Goal: Task Accomplishment & Management: Manage account settings

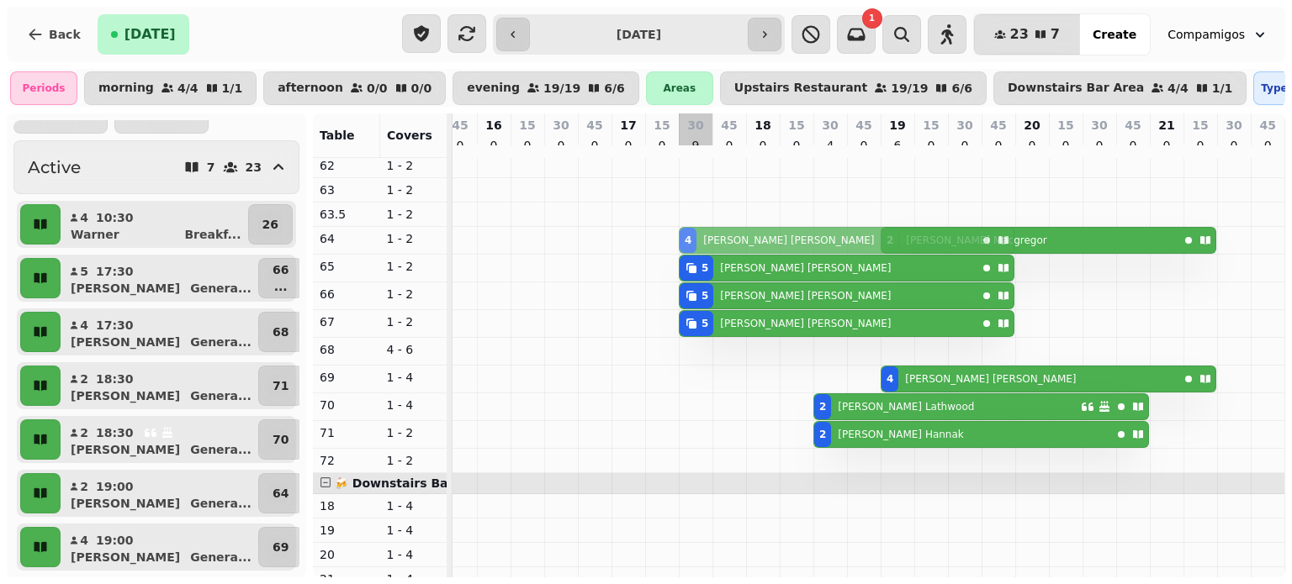
drag, startPoint x: 674, startPoint y: 352, endPoint x: 697, endPoint y: 215, distance: 138.9
click at [697, 215] on div "2 Dave Macgregor 4 Ellie Heaton 5 Andrew Holman 5 Andrew Holman 5 Andrew Holman…" at bounding box center [477, 291] width 1615 height 1096
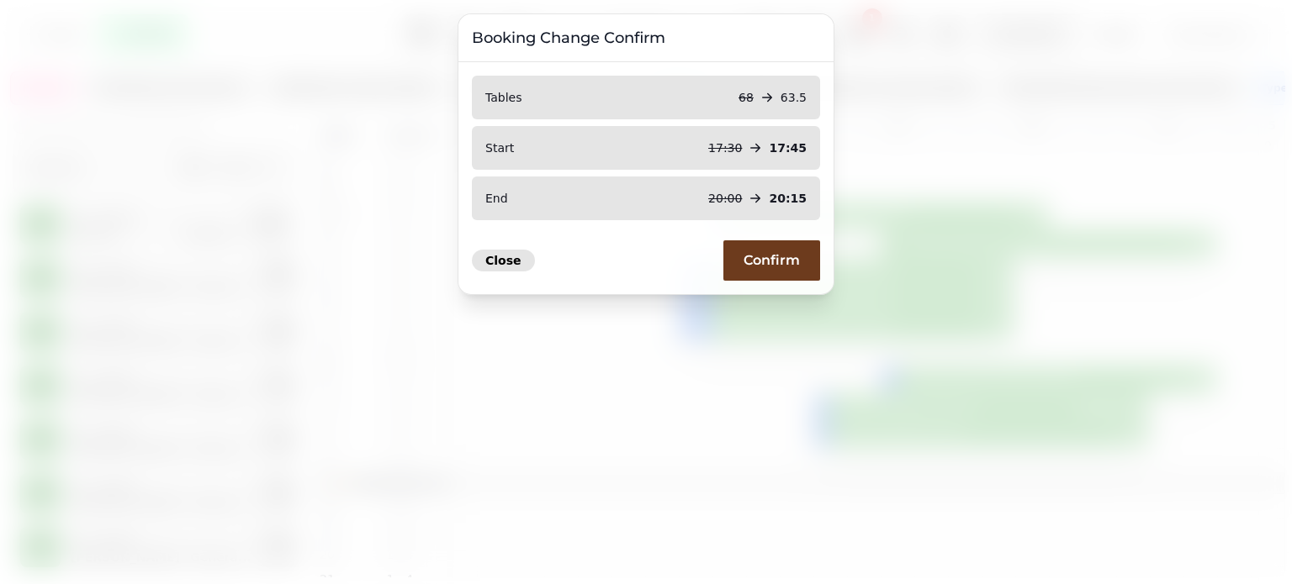
click at [498, 259] on span "Close" at bounding box center [503, 261] width 36 height 12
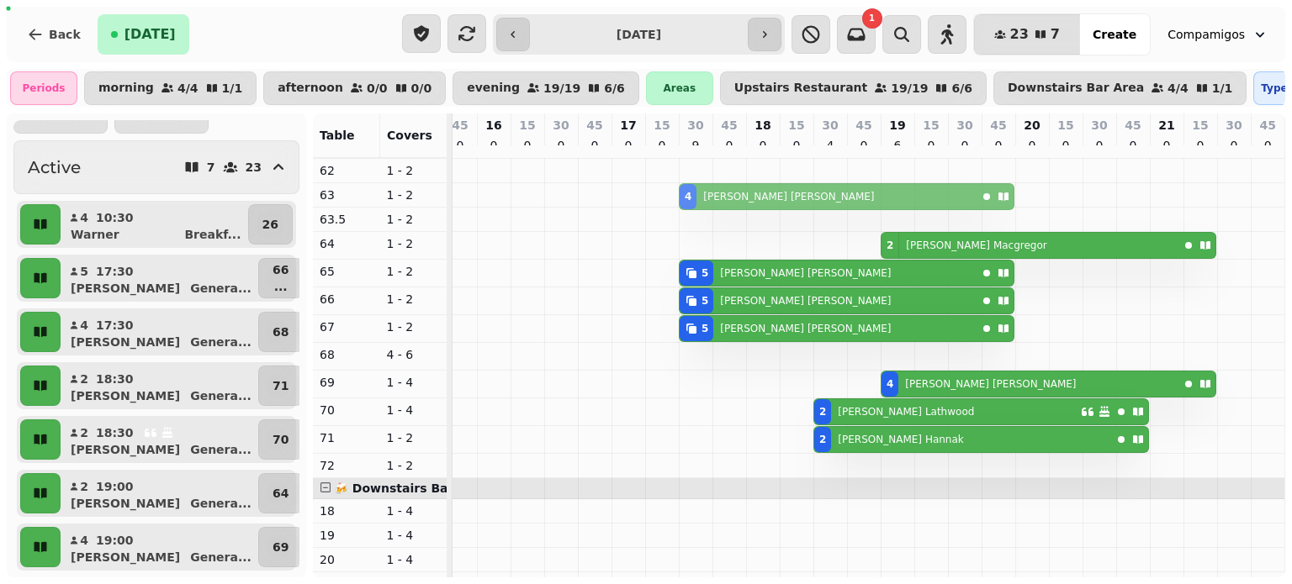
drag, startPoint x: 686, startPoint y: 352, endPoint x: 678, endPoint y: 204, distance: 149.1
click at [678, 201] on tbody "4 Ellie Heaton 2 Dave Macgregor 5 Andrew Holman 5 Andrew Holman 5 Andrew Holman…" at bounding box center [477, 296] width 1615 height 1096
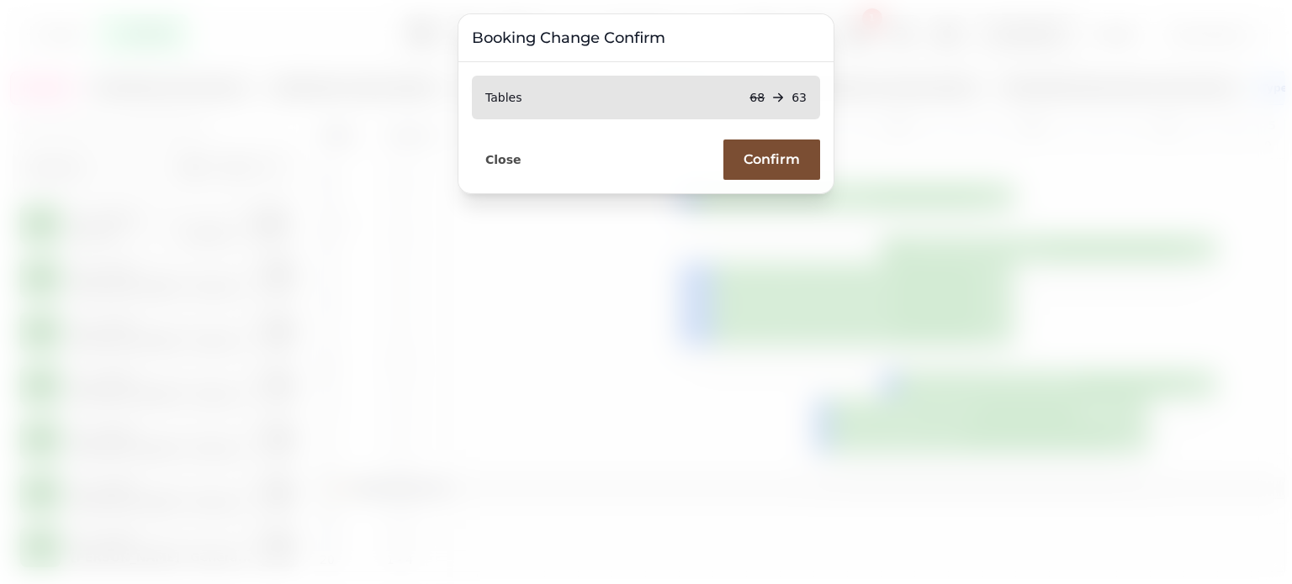
click at [806, 151] on button "Confirm" at bounding box center [771, 160] width 97 height 40
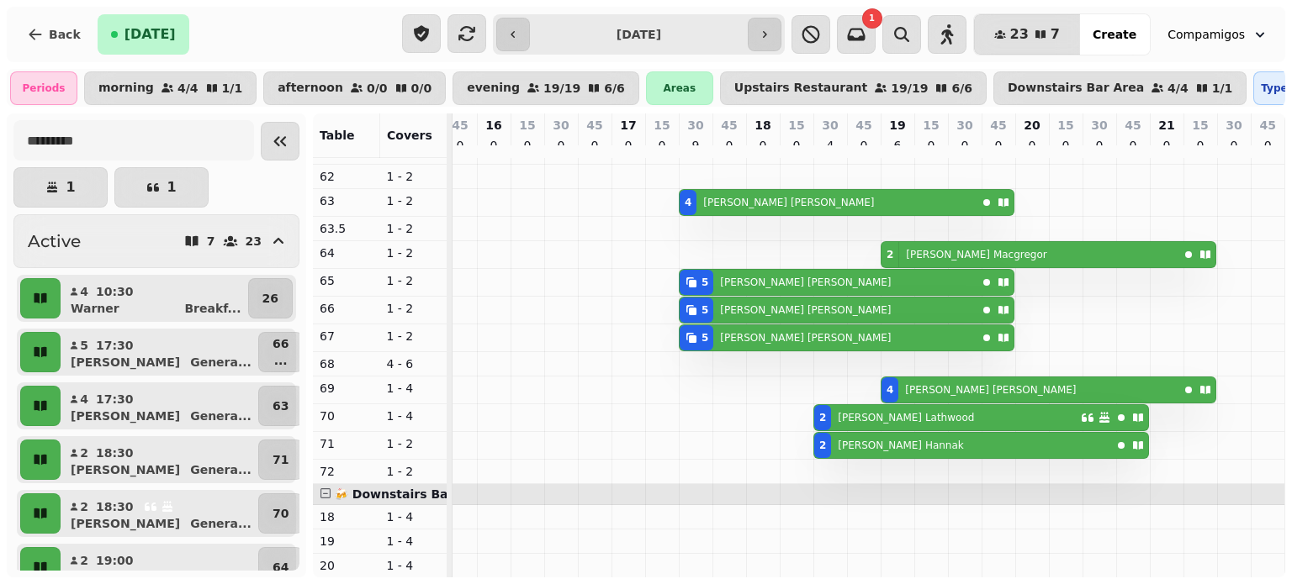
click at [785, 295] on div "5 [PERSON_NAME]" at bounding box center [827, 282] width 297 height 25
select select "**********"
select select "*"
select select "****"
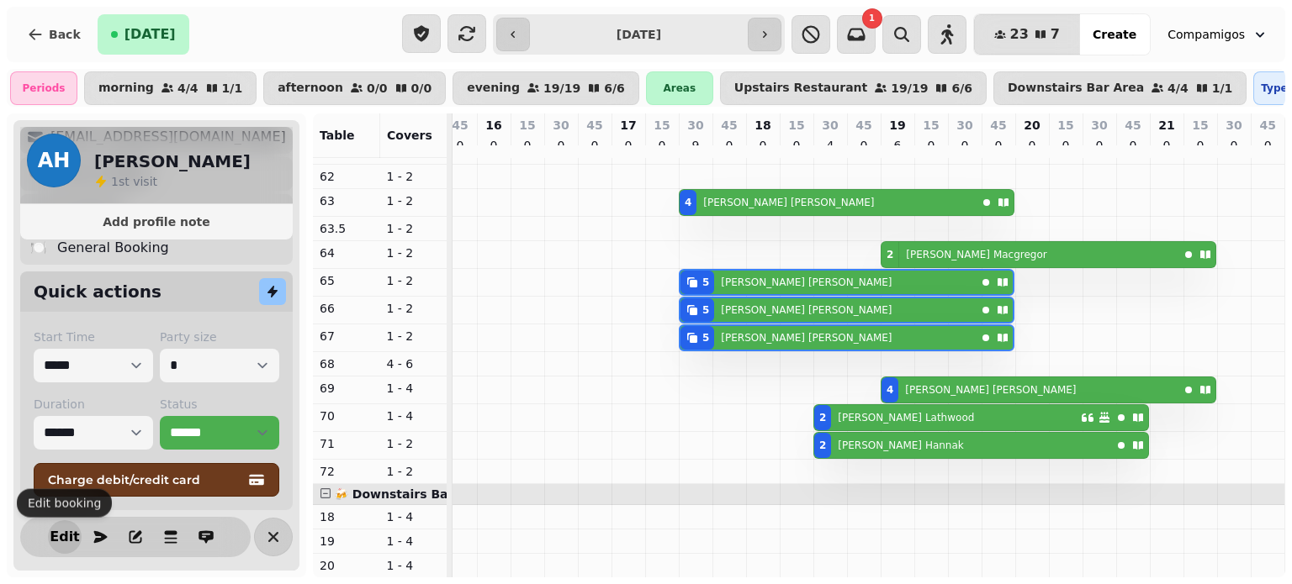
click at [60, 531] on span "Edit" at bounding box center [65, 537] width 20 height 13
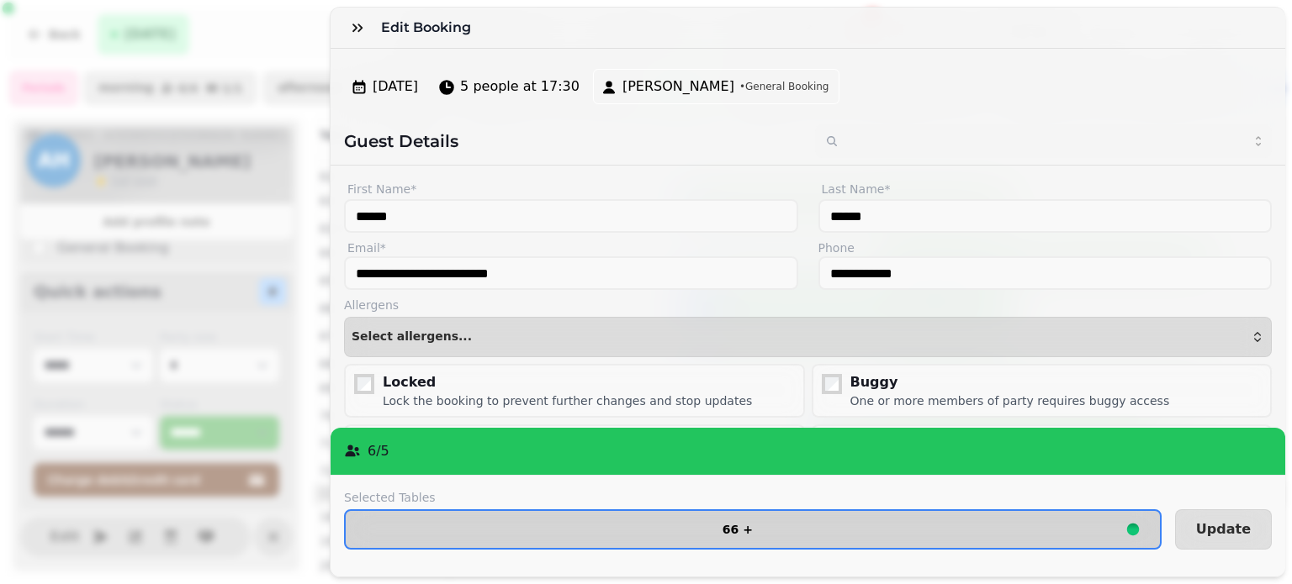
click at [589, 511] on button "66 +" at bounding box center [752, 530] width 817 height 40
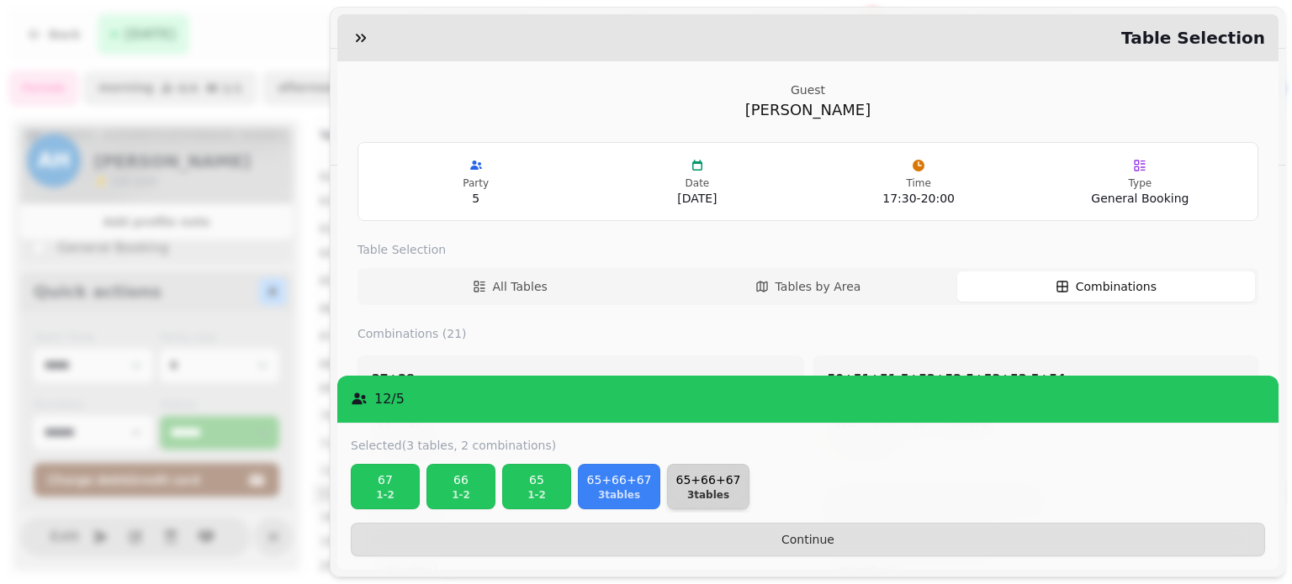
click at [667, 487] on button "65+66+67 3 tables" at bounding box center [708, 486] width 82 height 45
click at [660, 487] on div "67 1 - 2 66 1 - 2 65 1 - 2 65+66+67 3 tables" at bounding box center [808, 488] width 914 height 49
click at [572, 487] on div "67 1 - 2 66 1 - 2 65 1 - 2 65+66+67 3 tables" at bounding box center [808, 488] width 914 height 49
click at [519, 485] on p "65" at bounding box center [537, 480] width 54 height 17
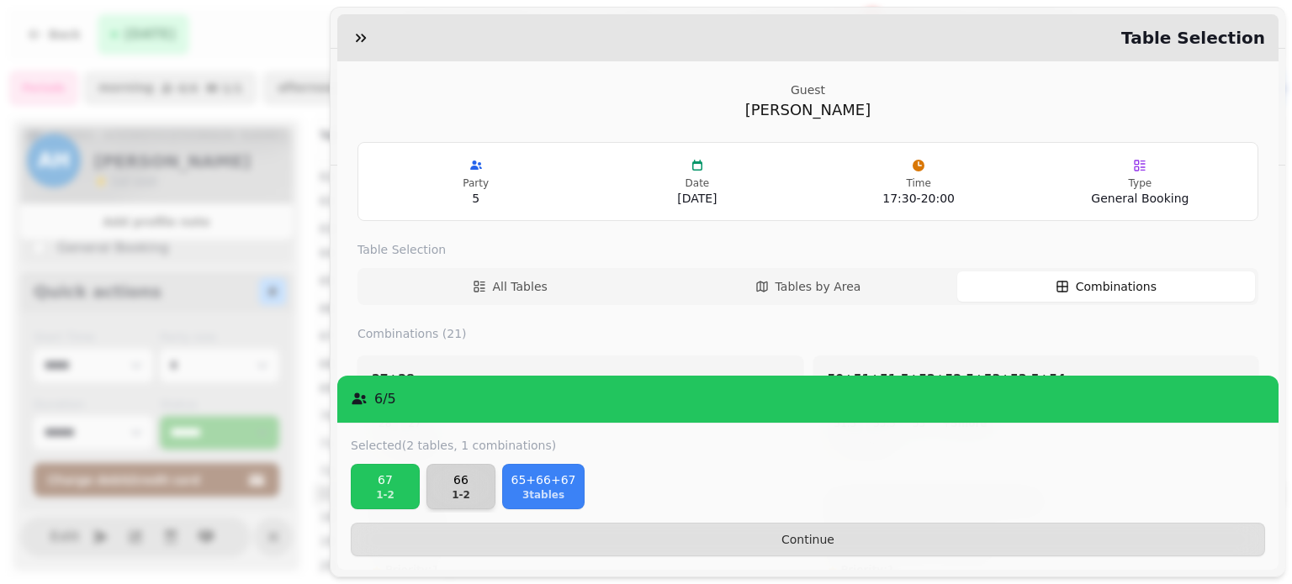
click at [461, 486] on p "66" at bounding box center [461, 480] width 54 height 17
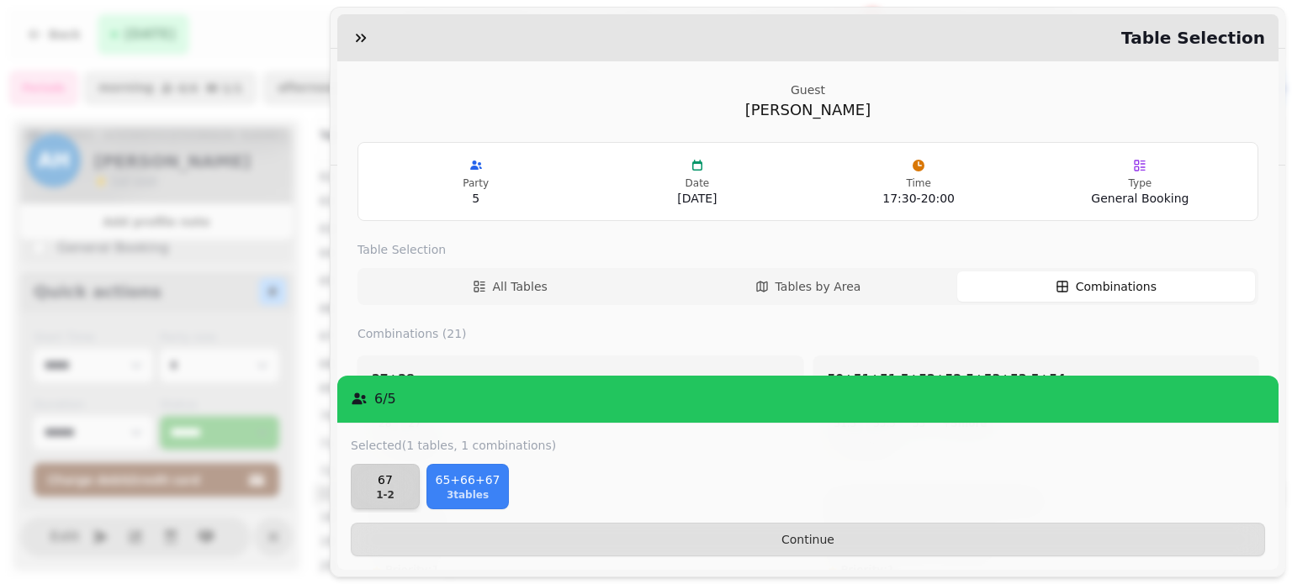
click at [381, 477] on p "67" at bounding box center [385, 480] width 54 height 17
click at [400, 478] on p "65+66+67" at bounding box center [391, 480] width 67 height 17
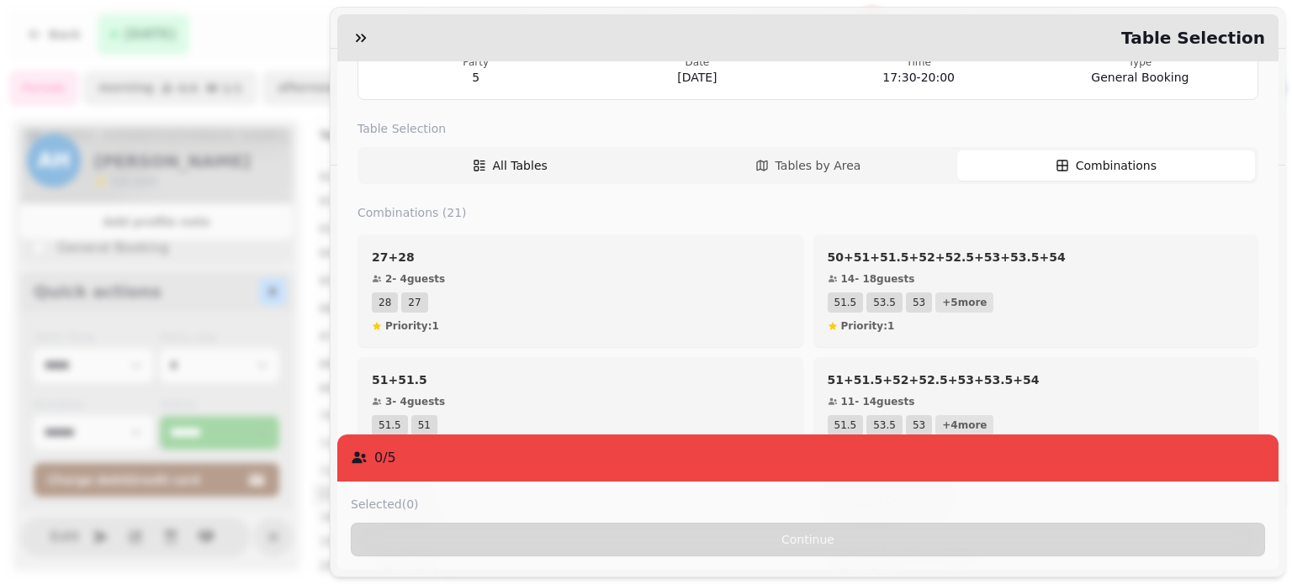
click at [493, 166] on span "All Tables" at bounding box center [520, 165] width 55 height 17
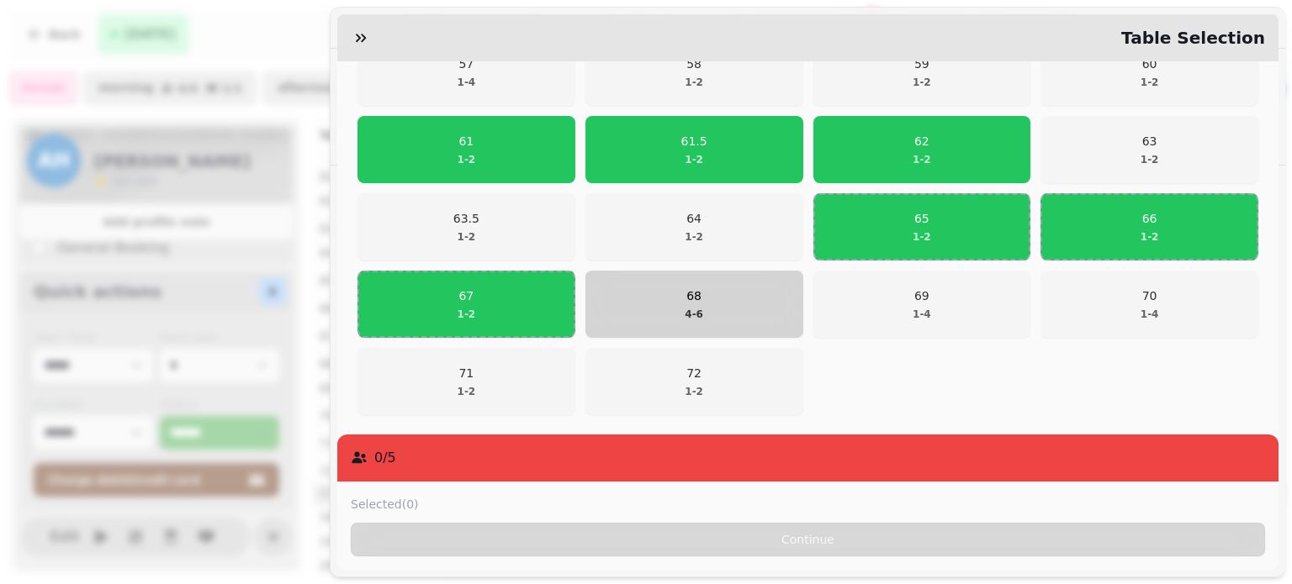
click at [653, 309] on span "68 4 - 6" at bounding box center [694, 305] width 196 height 34
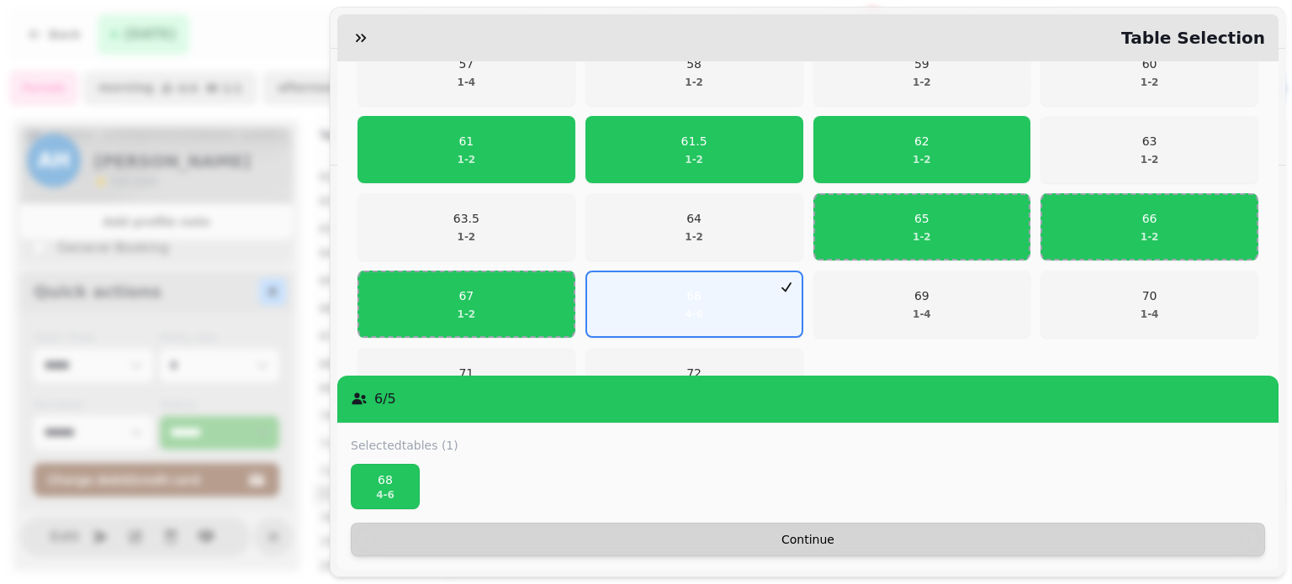
click at [725, 535] on span "Continue" at bounding box center [807, 540] width 885 height 12
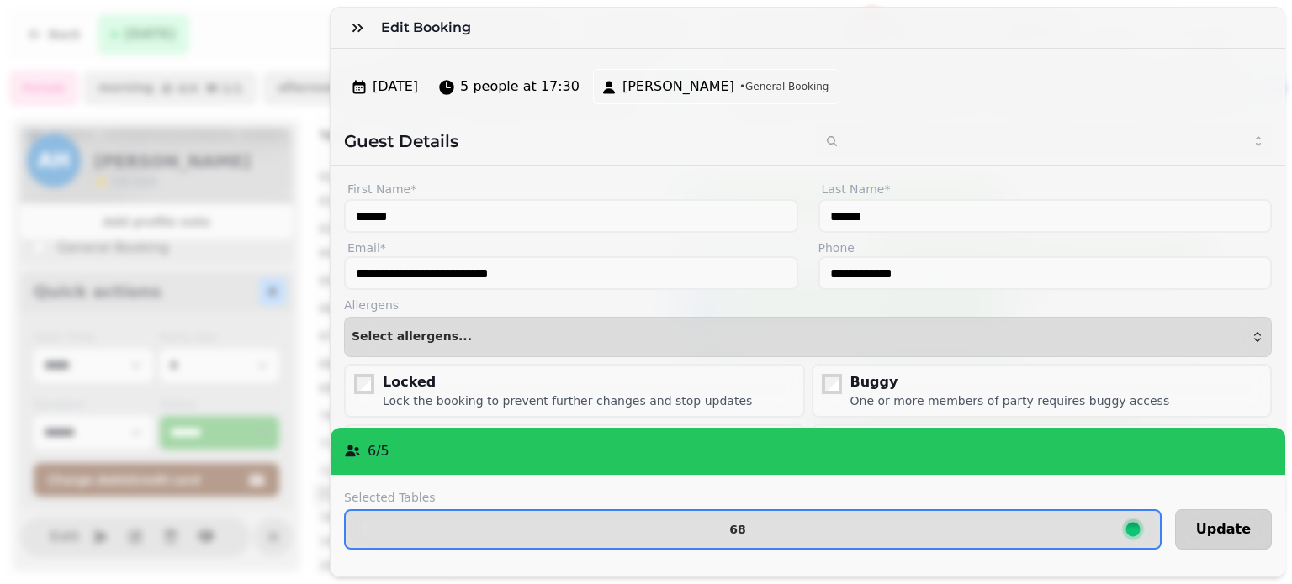
click at [1209, 523] on span "Update" at bounding box center [1223, 529] width 55 height 13
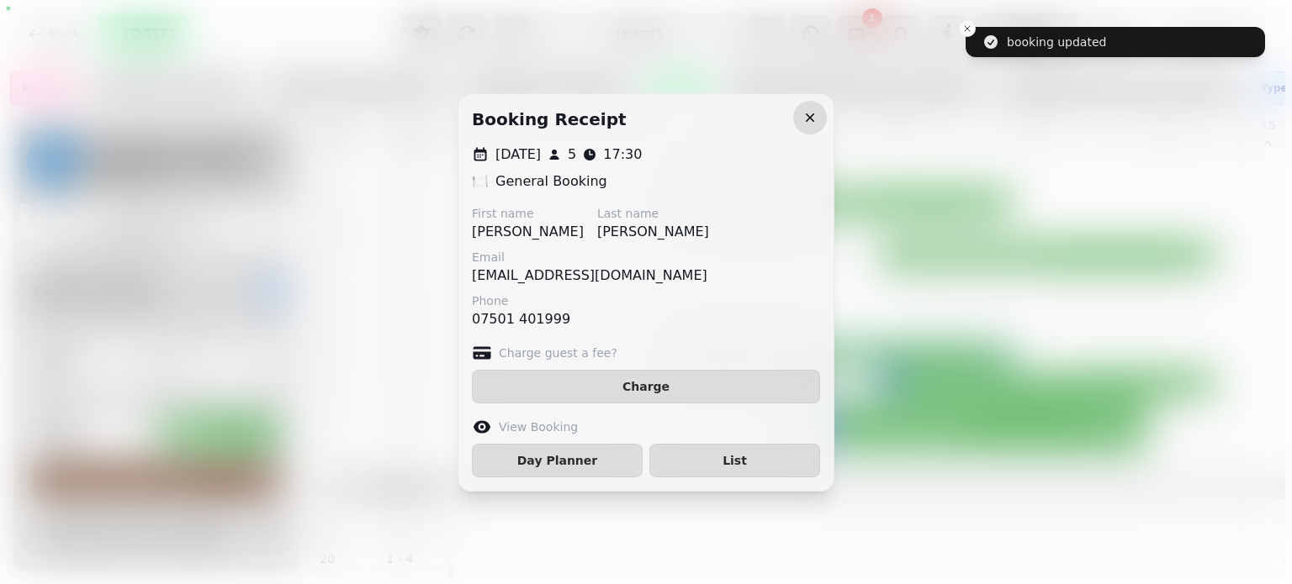
click at [807, 118] on icon "button" at bounding box center [809, 117] width 17 height 17
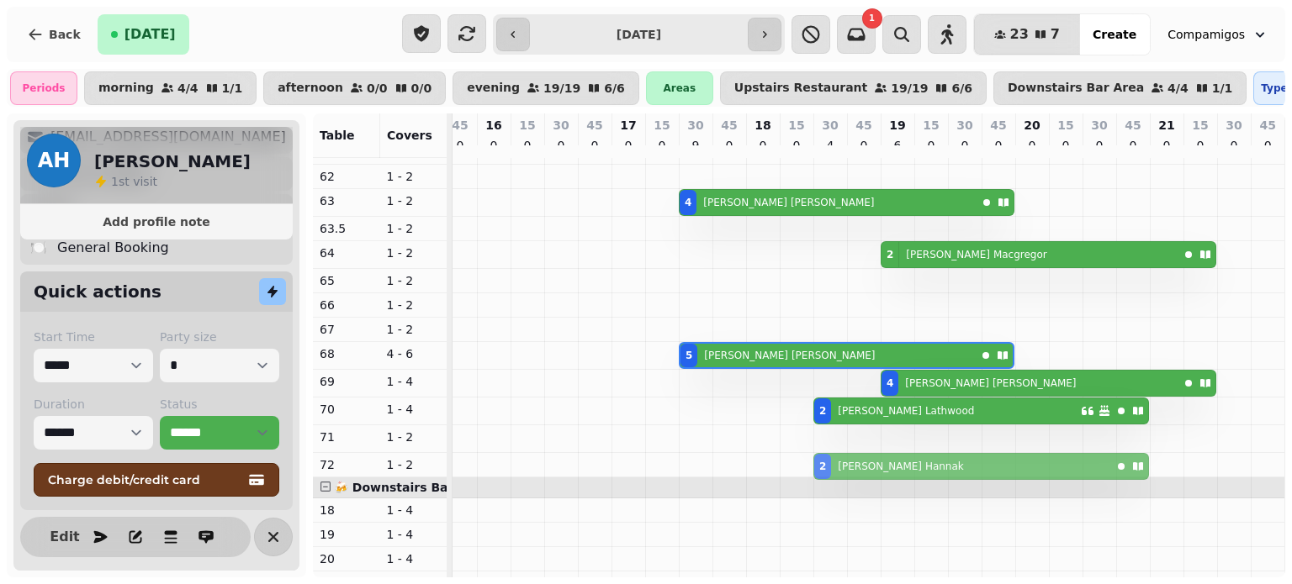
drag, startPoint x: 811, startPoint y: 444, endPoint x: 812, endPoint y: 468, distance: 24.4
click at [812, 468] on tbody "4 [PERSON_NAME] 2 [PERSON_NAME] 5 [PERSON_NAME] 4 [PERSON_NAME] 2 [PERSON_NAME]…" at bounding box center [477, 298] width 1615 height 1089
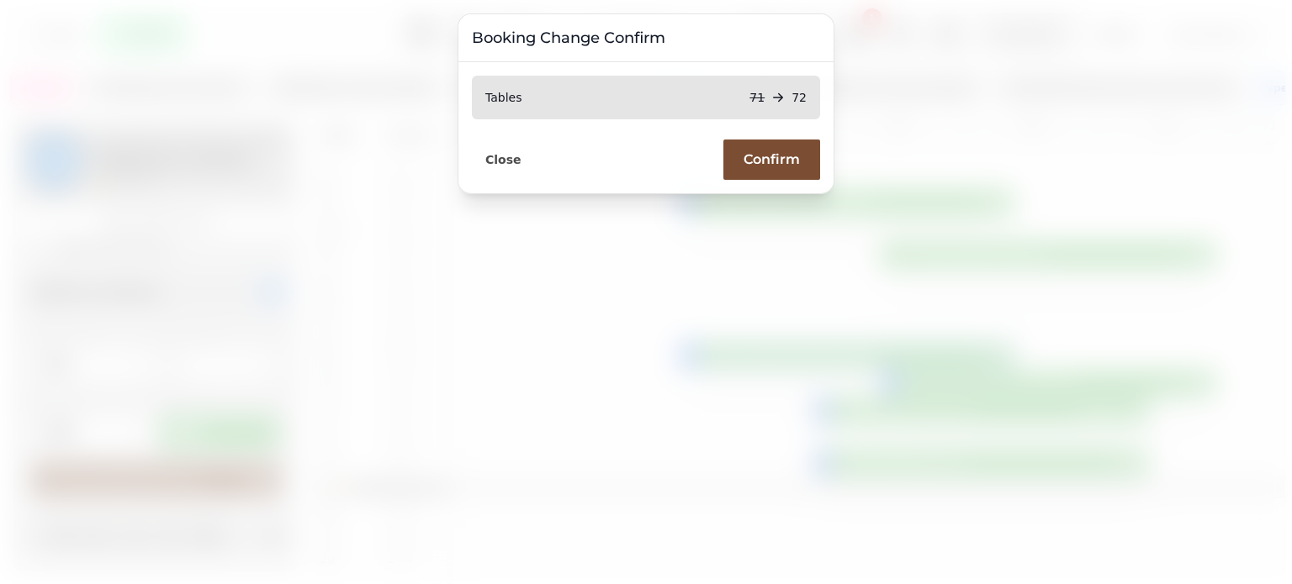
click at [765, 153] on span "Confirm" at bounding box center [771, 159] width 56 height 13
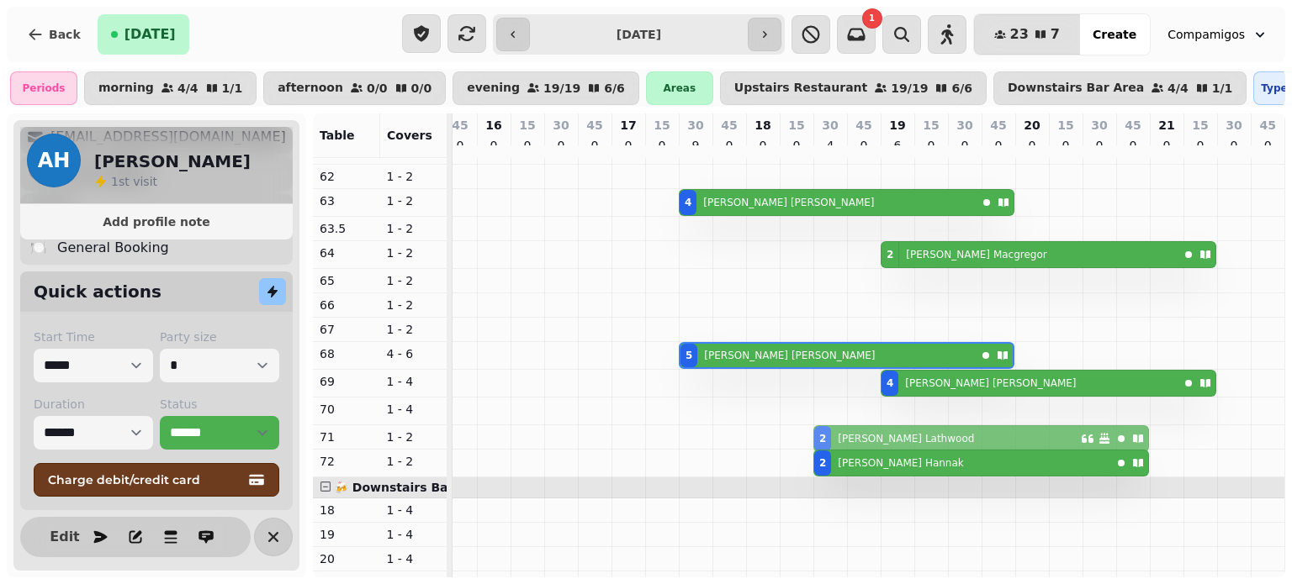
drag, startPoint x: 808, startPoint y: 411, endPoint x: 809, endPoint y: 433, distance: 21.9
click at [809, 433] on tbody "4 [PERSON_NAME] 2 [PERSON_NAME] 5 [PERSON_NAME] 4 [PERSON_NAME] 2 [PERSON_NAME]…" at bounding box center [477, 298] width 1615 height 1089
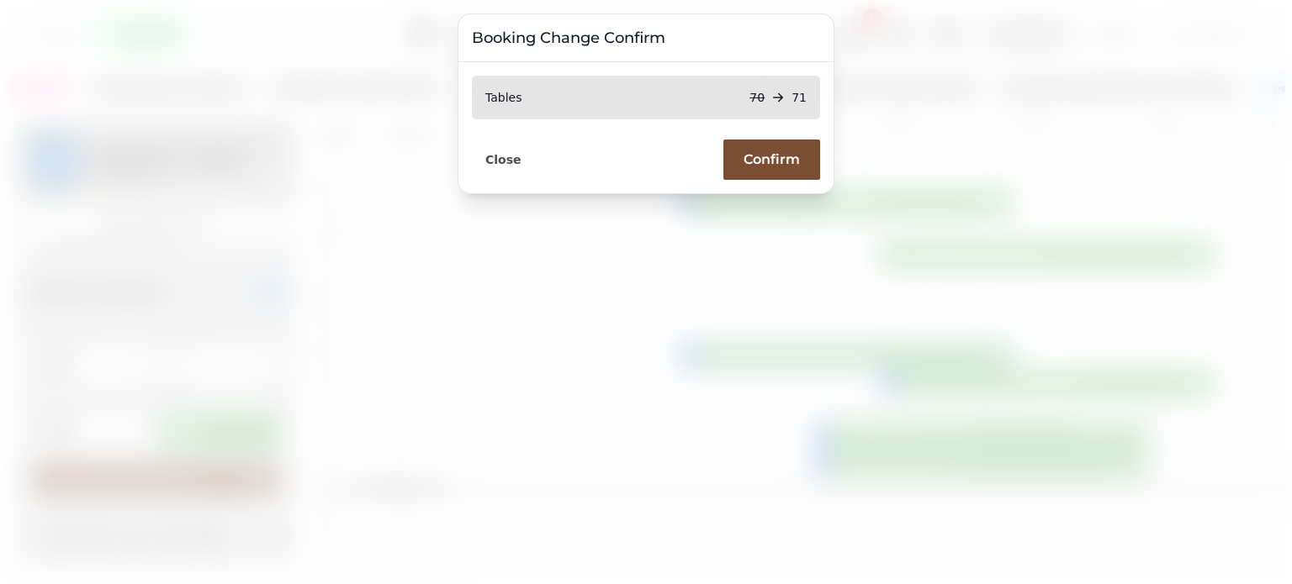
click at [813, 158] on button "Confirm" at bounding box center [771, 160] width 97 height 40
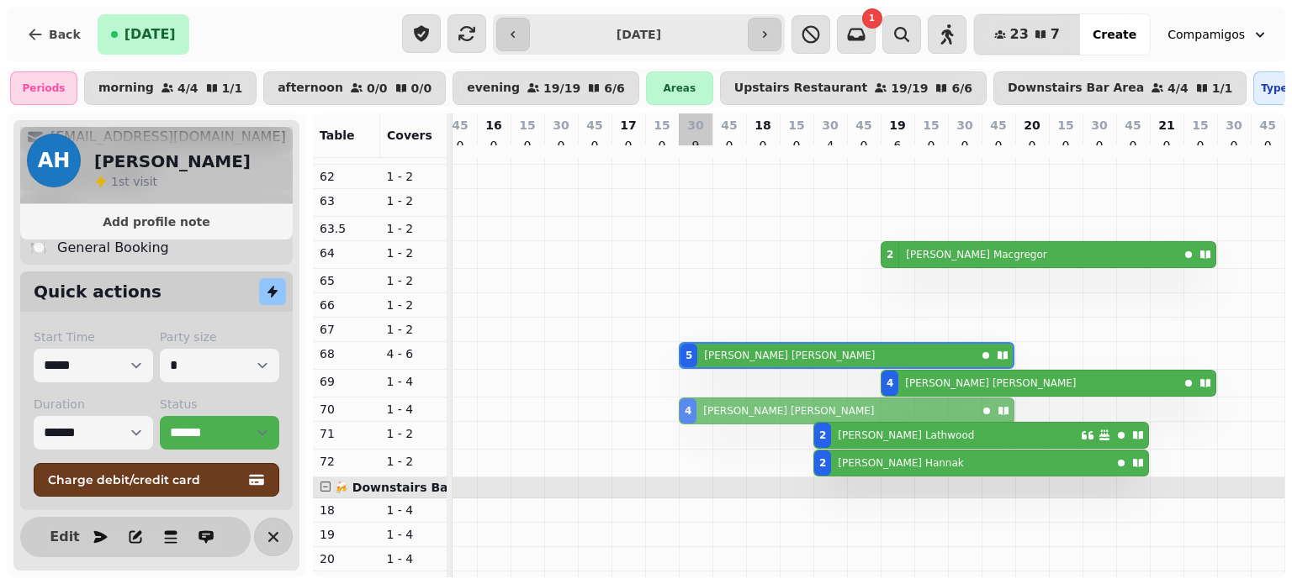
drag, startPoint x: 677, startPoint y: 194, endPoint x: 685, endPoint y: 399, distance: 204.5
click at [685, 399] on div "4 [PERSON_NAME] 2 [PERSON_NAME] 5 [PERSON_NAME] 4 [PERSON_NAME] 4 [PERSON_NAME]…" at bounding box center [477, 298] width 1615 height 1089
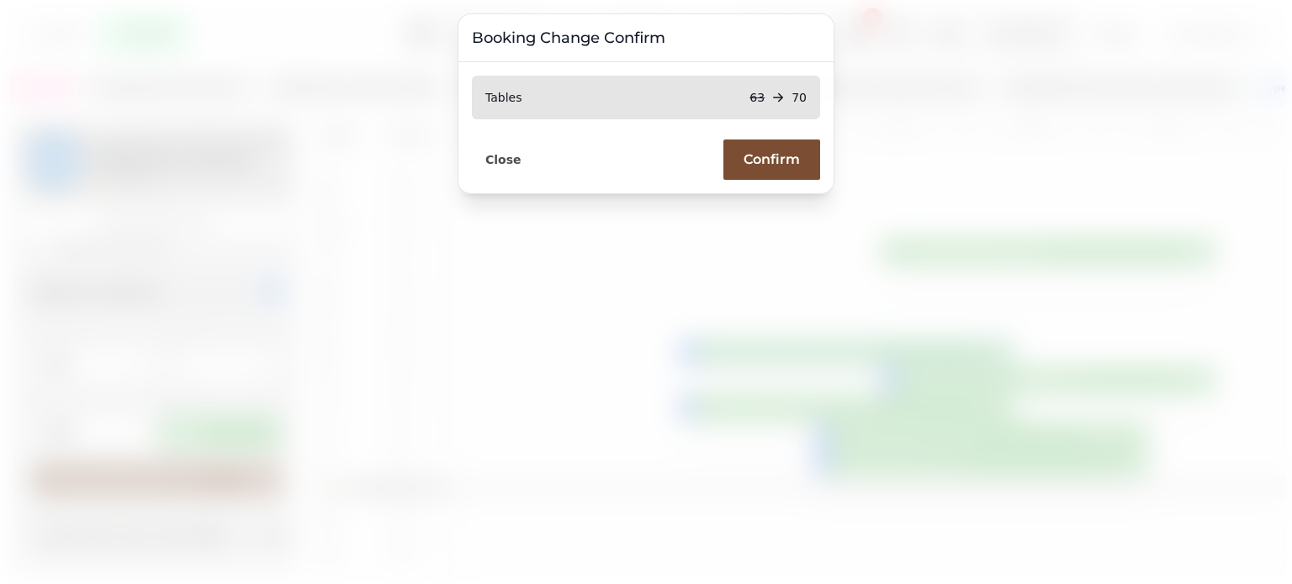
click at [747, 176] on button "Confirm" at bounding box center [771, 160] width 97 height 40
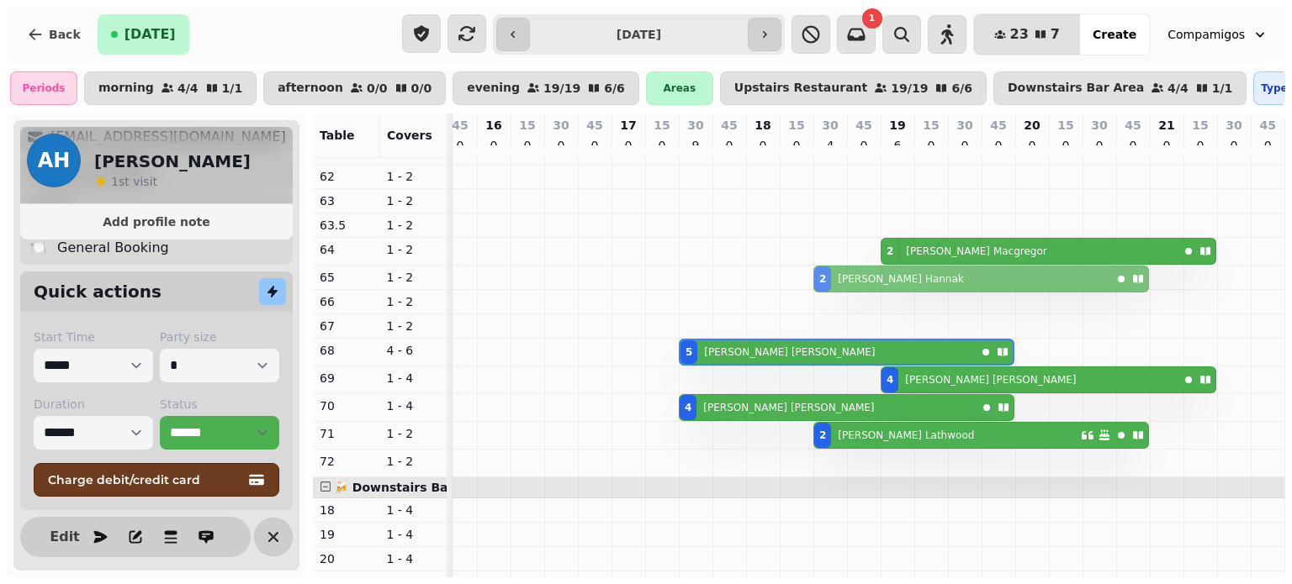
drag, startPoint x: 815, startPoint y: 470, endPoint x: 819, endPoint y: 285, distance: 185.1
click at [819, 285] on tbody "2 [PERSON_NAME] 2 [PERSON_NAME] 5 [PERSON_NAME] 4 [PERSON_NAME] 4 [PERSON_NAME]…" at bounding box center [477, 298] width 1615 height 1089
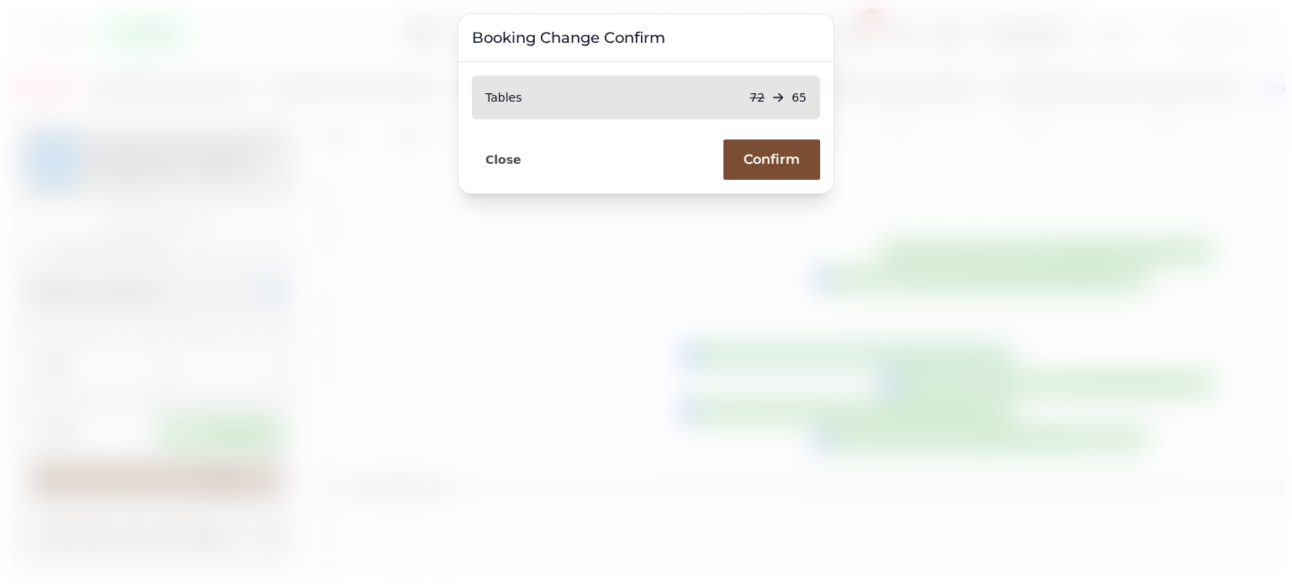
click at [794, 153] on span "Confirm" at bounding box center [771, 159] width 56 height 13
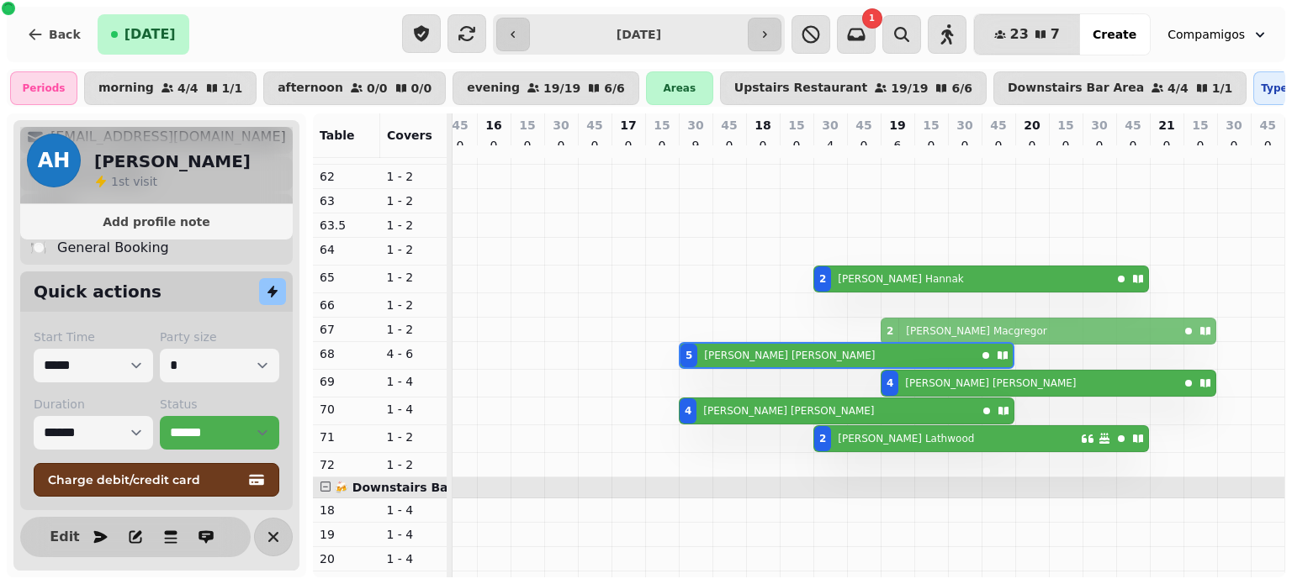
drag, startPoint x: 876, startPoint y: 257, endPoint x: 885, endPoint y: 333, distance: 76.1
click at [885, 333] on tbody "2 [PERSON_NAME] 2 [PERSON_NAME] 2 [PERSON_NAME] 5 [PERSON_NAME] 4 [PERSON_NAME]…" at bounding box center [477, 298] width 1615 height 1089
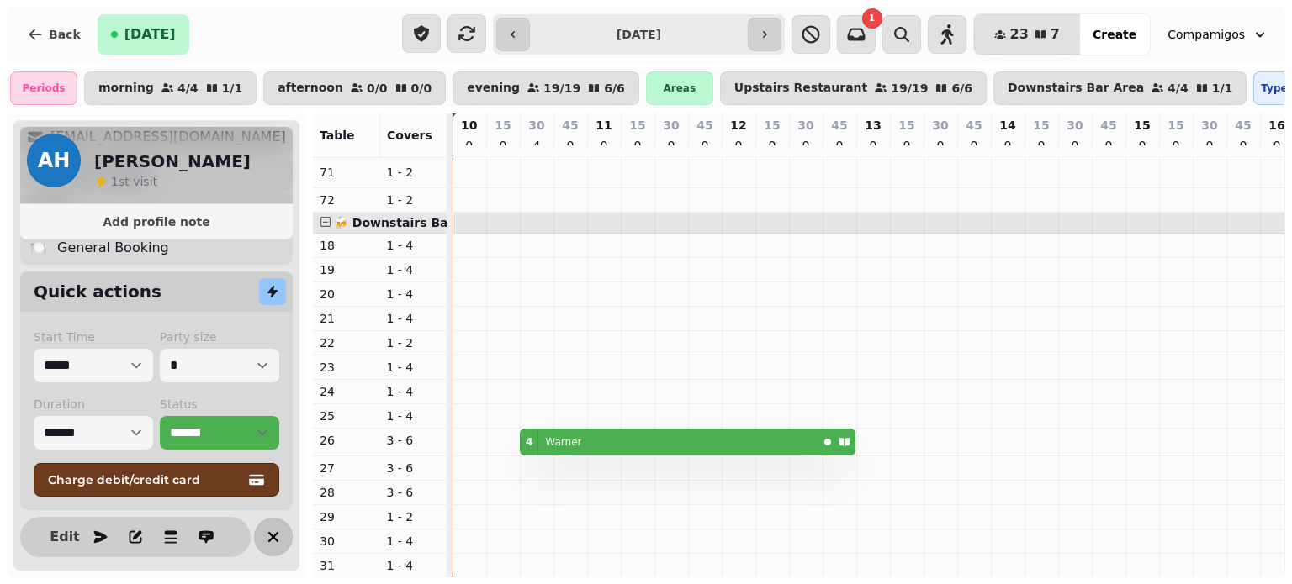
click at [263, 535] on icon "button" at bounding box center [273, 537] width 20 height 20
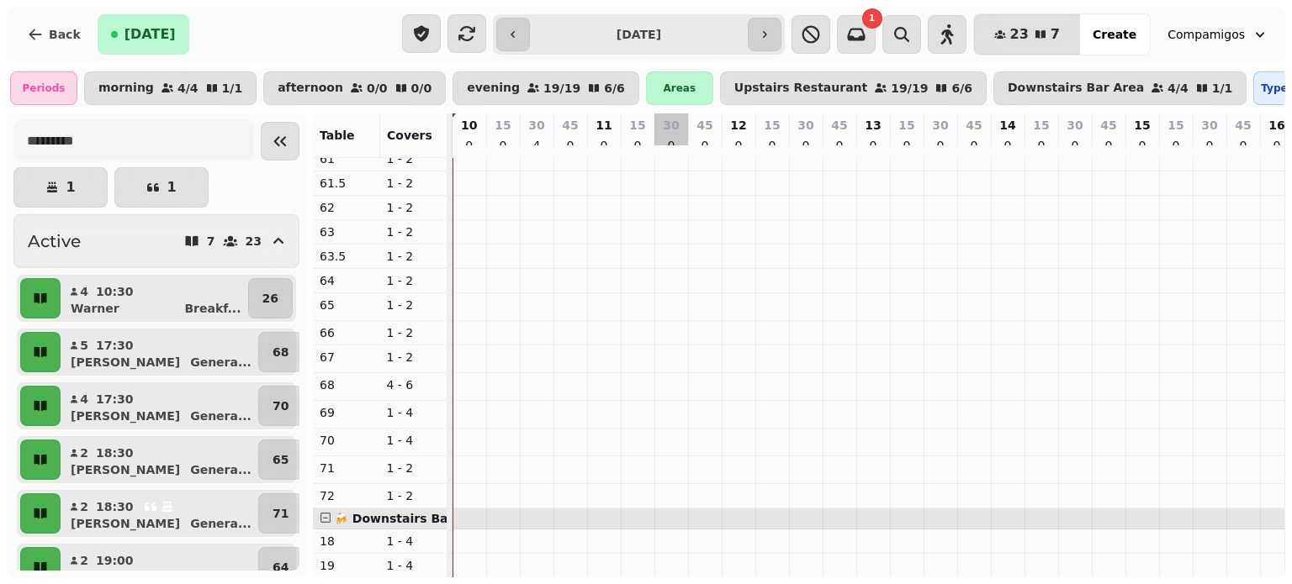
scroll to position [298, 0]
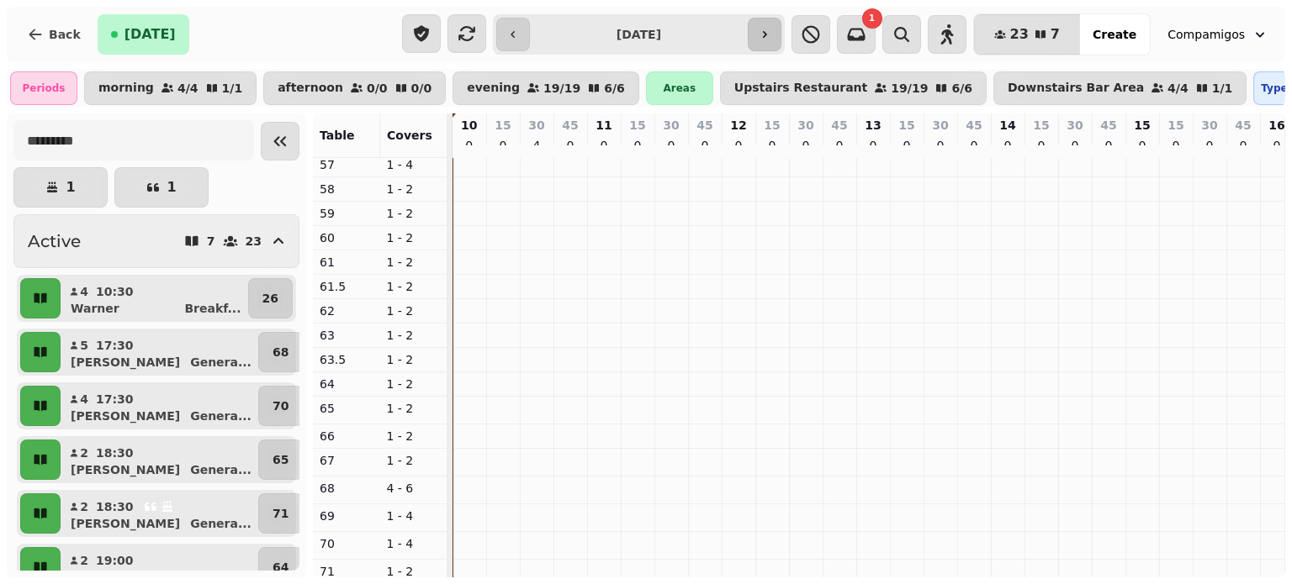
click at [771, 38] on icon "button" at bounding box center [764, 34] width 13 height 13
type input "**********"
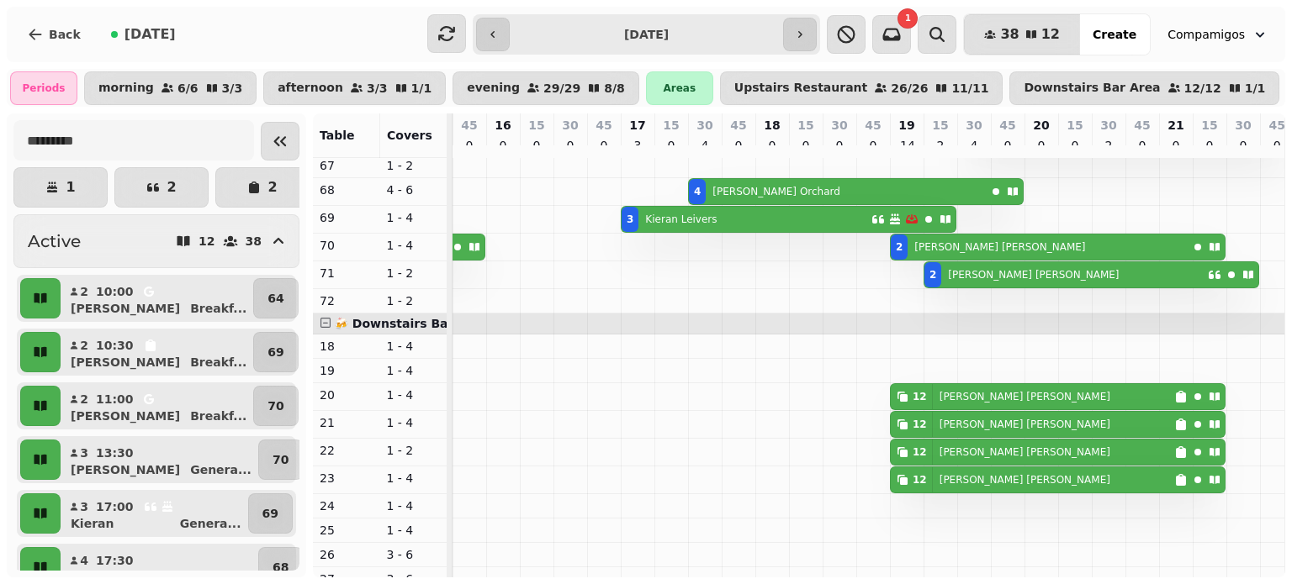
click at [1019, 410] on div "12 [PERSON_NAME]" at bounding box center [1032, 396] width 283 height 25
select select "**********"
select select "**"
select select "****"
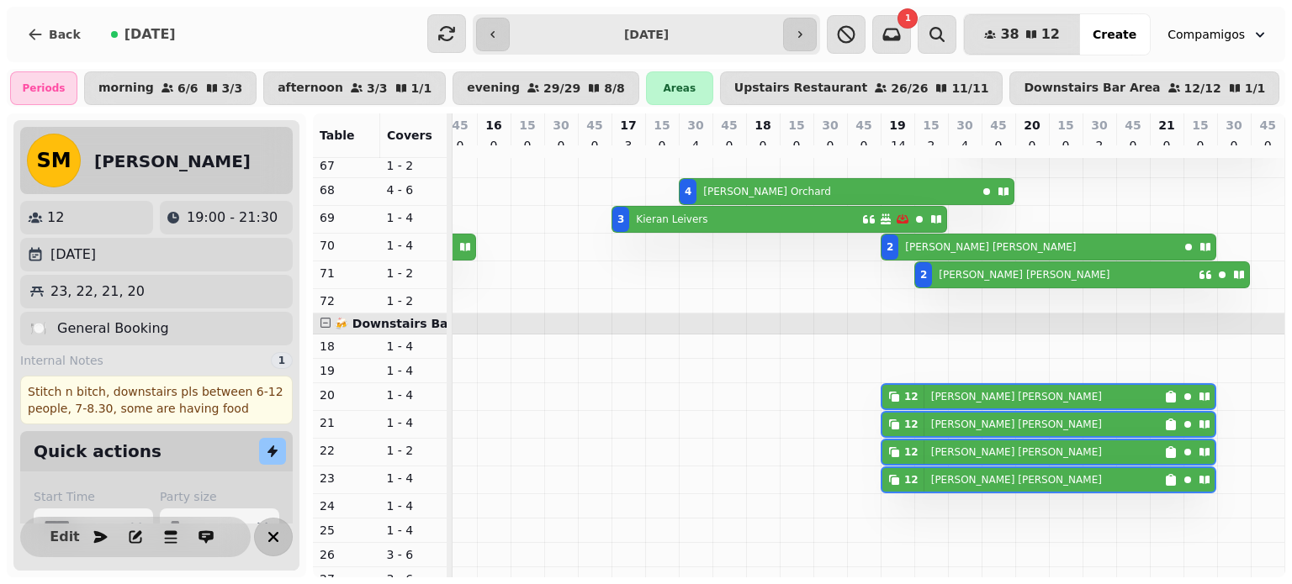
click at [266, 541] on icon "button" at bounding box center [273, 537] width 20 height 20
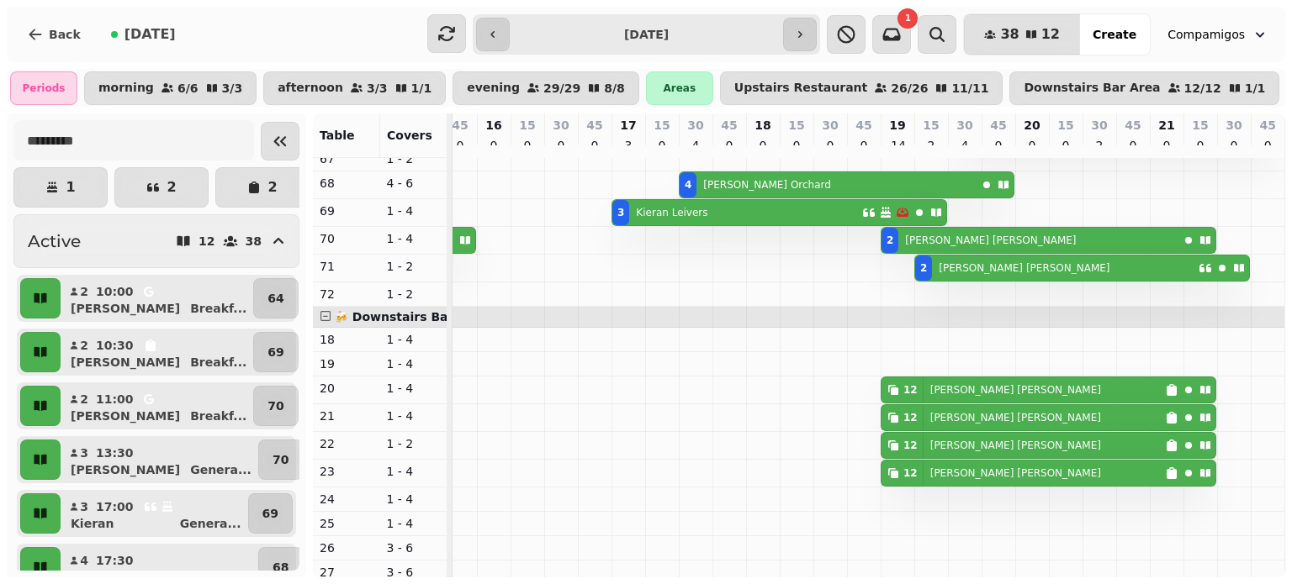
click at [1076, 403] on div "12 [PERSON_NAME]" at bounding box center [1022, 390] width 283 height 25
select select "**********"
select select "**"
select select "****"
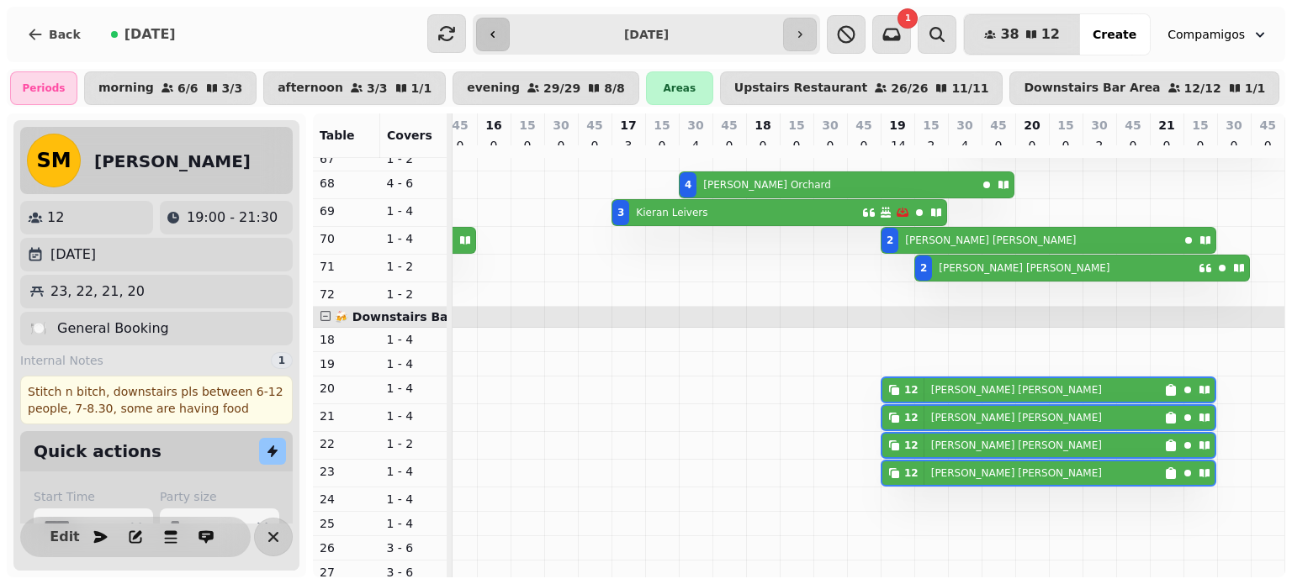
click at [500, 43] on button "button" at bounding box center [493, 35] width 34 height 34
type input "**********"
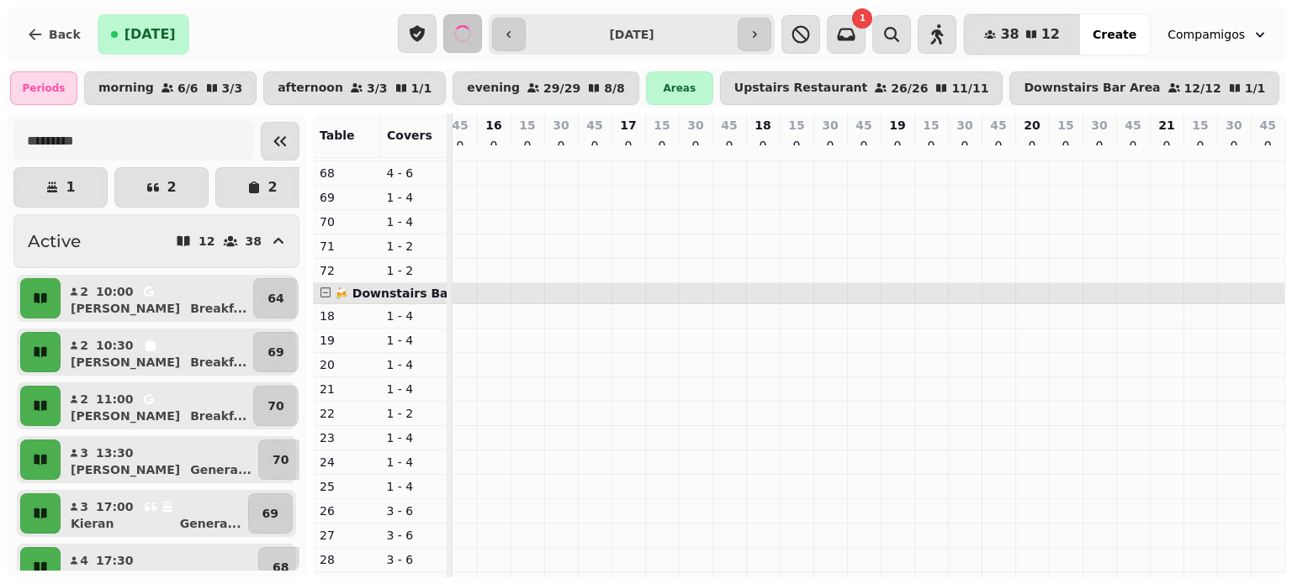
scroll to position [579, 0]
